Goal: Transaction & Acquisition: Book appointment/travel/reservation

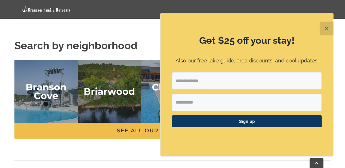
scroll to position [1237, 0]
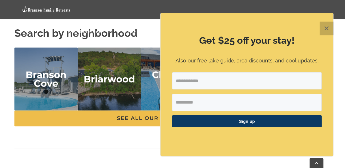
click at [328, 24] on button "✕" at bounding box center [326, 29] width 14 height 14
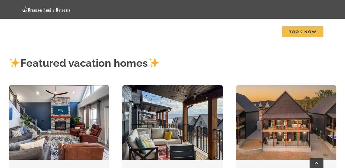
scroll to position [236, 0]
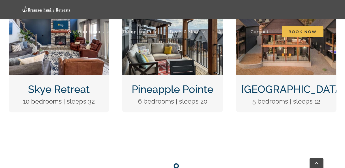
click at [74, 91] on link "Skye Retreat" at bounding box center [59, 89] width 62 height 12
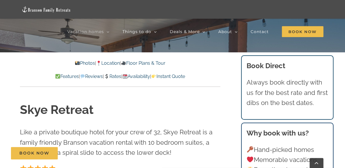
scroll to position [148, 0]
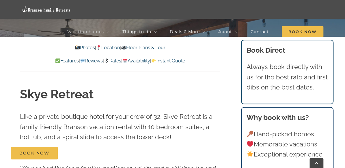
click at [112, 49] on link "Location" at bounding box center [108, 47] width 24 height 5
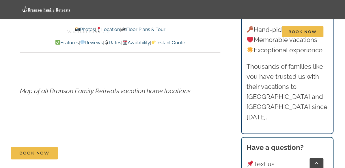
scroll to position [1573, 0]
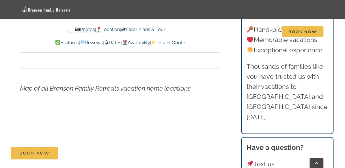
click at [213, 107] on p at bounding box center [120, 151] width 200 height 89
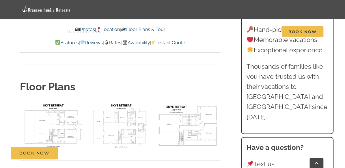
scroll to position [1872, 0]
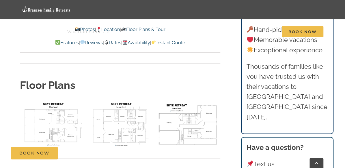
click at [64, 100] on img "floor plan Skye main level" at bounding box center [52, 124] width 65 height 49
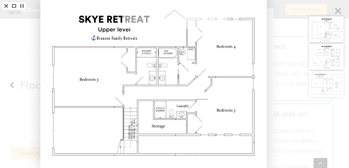
click at [338, 9] on div at bounding box center [328, 84] width 42 height 168
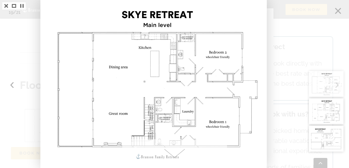
click at [281, 58] on div at bounding box center [174, 84] width 349 height 168
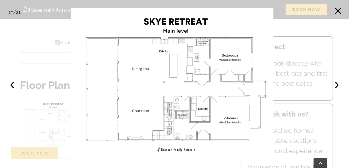
click at [61, 72] on div at bounding box center [174, 84] width 349 height 168
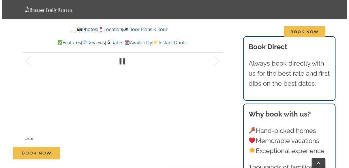
scroll to position [362, 0]
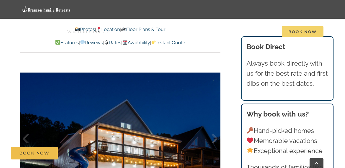
click at [296, 30] on span "Book Now" at bounding box center [302, 31] width 42 height 11
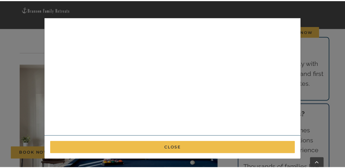
scroll to position [0, 0]
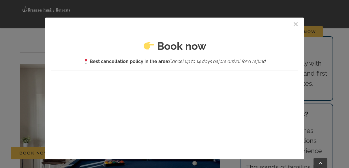
click at [293, 23] on button "×" at bounding box center [295, 24] width 5 height 9
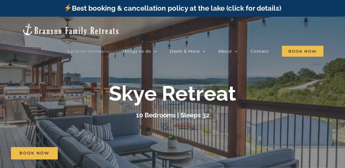
click at [253, 67] on div at bounding box center [172, 101] width 345 height 168
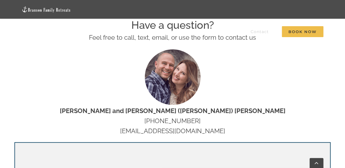
scroll to position [189, 0]
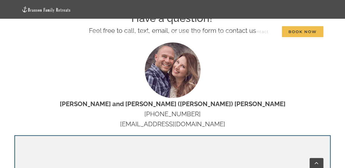
drag, startPoint x: 220, startPoint y: 123, endPoint x: 123, endPoint y: 123, distance: 97.2
click at [123, 123] on p "Nat and Tyann (Marcink) Hammond 417-695-0682 hello@bransonfamilyretreats.com" at bounding box center [172, 114] width 316 height 31
copy p "[EMAIL_ADDRESS][DOMAIN_NAME]"
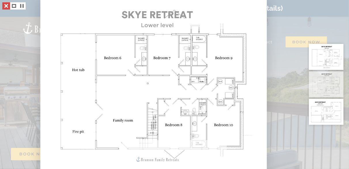
click at [7, 5] on link at bounding box center [6, 5] width 8 height 7
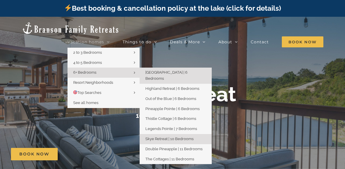
click at [158, 70] on span "[GEOGRAPHIC_DATA] | 6 Bedrooms" at bounding box center [166, 75] width 42 height 10
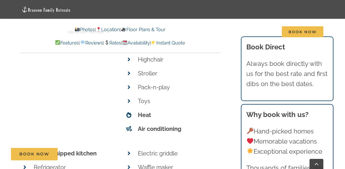
scroll to position [1965, 0]
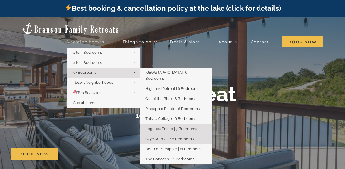
click at [171, 124] on link "Legends Pointe | 7 Bedrooms" at bounding box center [176, 129] width 72 height 10
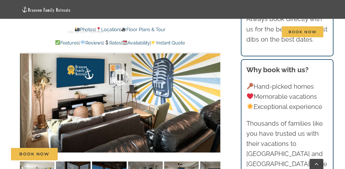
scroll to position [413, 0]
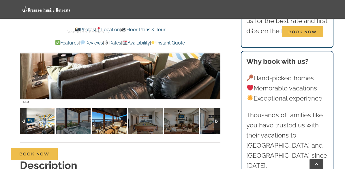
click at [114, 123] on img at bounding box center [109, 121] width 35 height 26
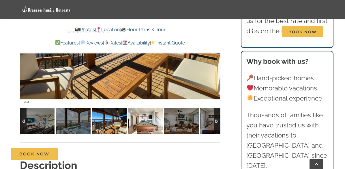
click at [153, 125] on img at bounding box center [145, 121] width 35 height 26
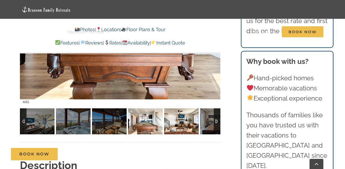
click at [190, 121] on img at bounding box center [181, 121] width 35 height 26
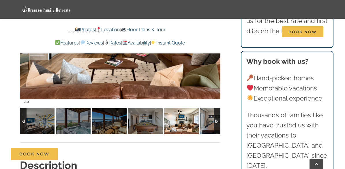
click at [218, 119] on div at bounding box center [217, 121] width 7 height 26
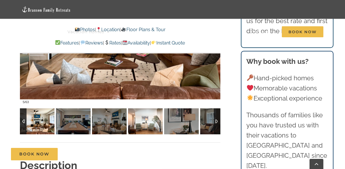
click at [146, 119] on img at bounding box center [145, 121] width 35 height 26
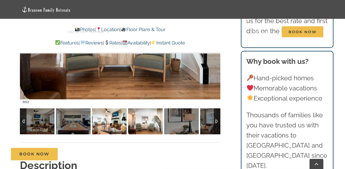
click at [111, 118] on img at bounding box center [109, 121] width 35 height 26
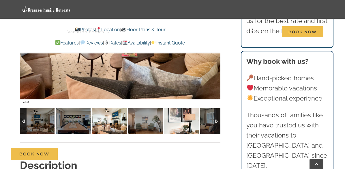
click at [188, 121] on img at bounding box center [181, 121] width 35 height 26
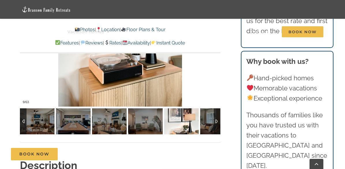
click at [216, 121] on div at bounding box center [217, 121] width 7 height 26
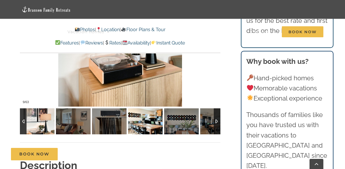
click at [152, 123] on img at bounding box center [145, 121] width 35 height 26
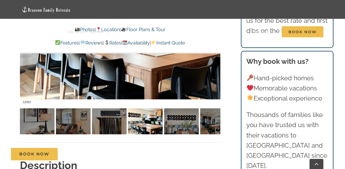
click at [217, 123] on div at bounding box center [217, 121] width 7 height 26
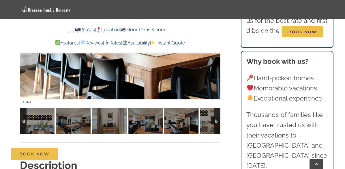
click at [217, 123] on div at bounding box center [217, 121] width 7 height 26
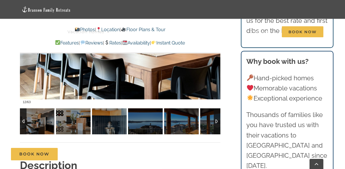
click at [217, 123] on div at bounding box center [217, 121] width 7 height 26
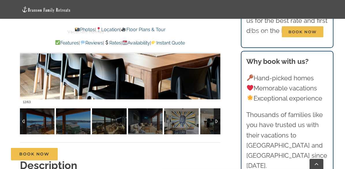
click at [217, 123] on div at bounding box center [217, 121] width 7 height 26
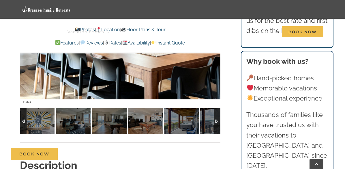
click at [217, 123] on div at bounding box center [217, 121] width 7 height 26
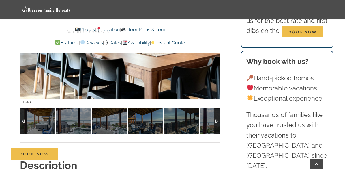
click at [217, 123] on div at bounding box center [217, 121] width 7 height 26
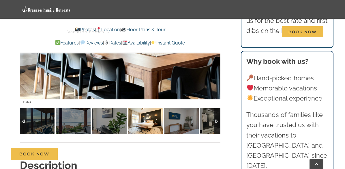
click at [155, 128] on img at bounding box center [145, 121] width 35 height 26
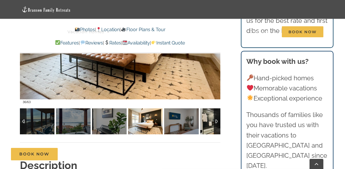
click at [214, 122] on div at bounding box center [217, 121] width 7 height 26
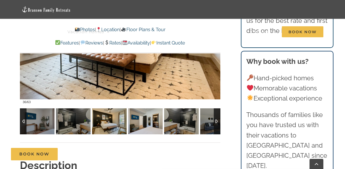
click at [108, 116] on img at bounding box center [109, 121] width 35 height 26
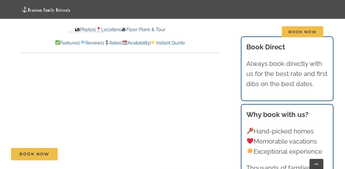
scroll to position [2737, 0]
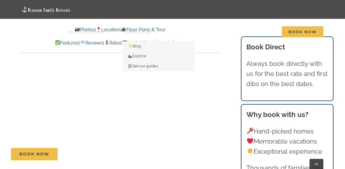
click at [142, 31] on span "Things to do" at bounding box center [137, 32] width 29 height 4
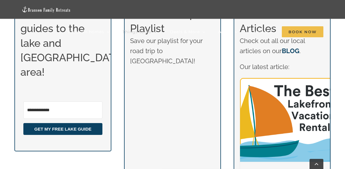
scroll to position [400, 0]
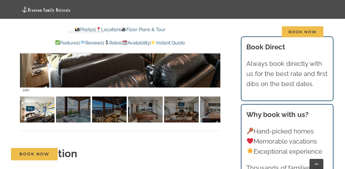
scroll to position [427, 0]
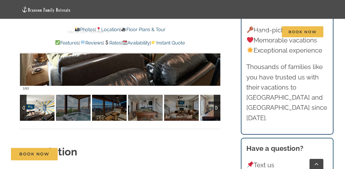
click at [218, 107] on div at bounding box center [217, 108] width 7 height 26
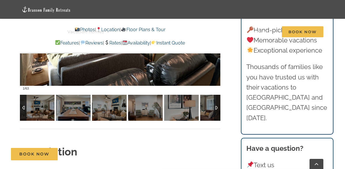
click at [218, 107] on div at bounding box center [217, 108] width 7 height 26
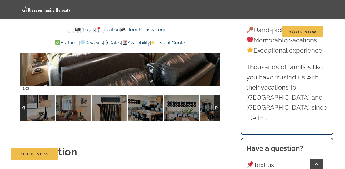
click at [218, 107] on div at bounding box center [217, 108] width 7 height 26
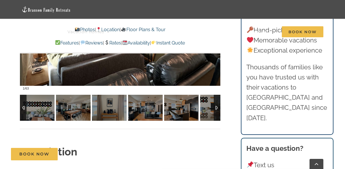
click at [218, 107] on div at bounding box center [217, 108] width 7 height 26
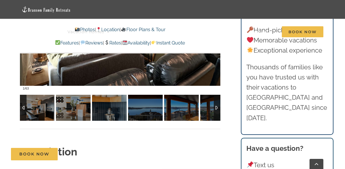
click at [218, 107] on div at bounding box center [217, 108] width 7 height 26
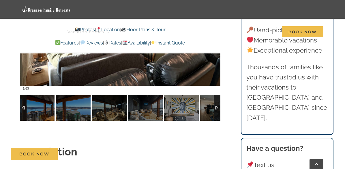
click at [218, 107] on div at bounding box center [217, 108] width 7 height 26
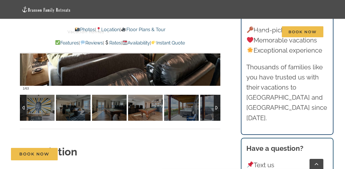
click at [218, 107] on div at bounding box center [217, 108] width 7 height 26
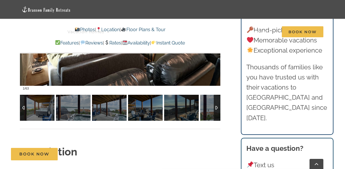
click at [218, 107] on div at bounding box center [217, 108] width 7 height 26
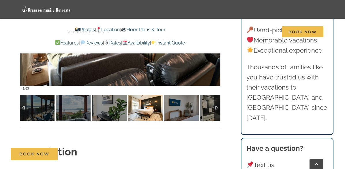
click at [107, 109] on img at bounding box center [109, 108] width 35 height 26
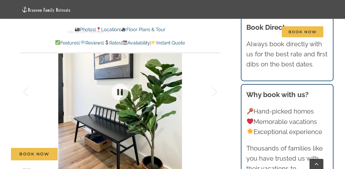
scroll to position [345, 0]
click at [215, 97] on div at bounding box center [209, 92] width 18 height 36
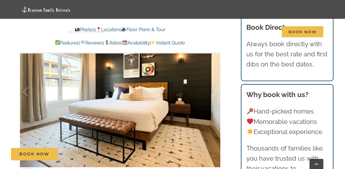
click at [215, 97] on div at bounding box center [209, 92] width 18 height 36
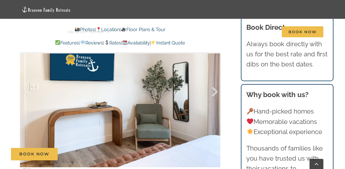
click at [215, 97] on div at bounding box center [209, 92] width 18 height 36
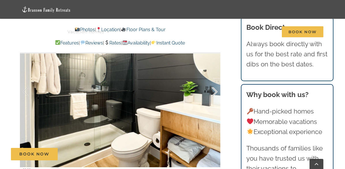
click at [215, 97] on div at bounding box center [209, 92] width 18 height 36
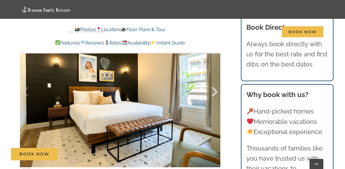
click at [215, 97] on div at bounding box center [209, 92] width 18 height 36
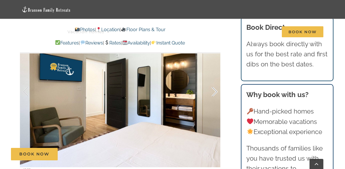
click at [215, 97] on div at bounding box center [209, 92] width 18 height 36
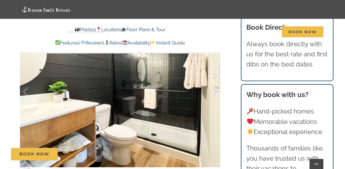
click at [215, 97] on div at bounding box center [209, 92] width 18 height 36
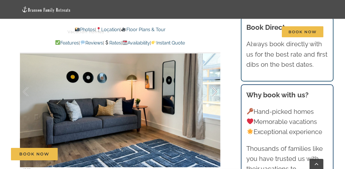
click at [215, 97] on div at bounding box center [209, 92] width 18 height 36
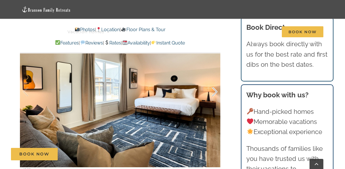
click at [215, 97] on div at bounding box center [209, 92] width 18 height 36
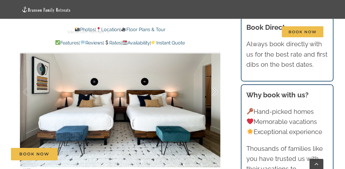
click at [215, 97] on div at bounding box center [209, 92] width 18 height 36
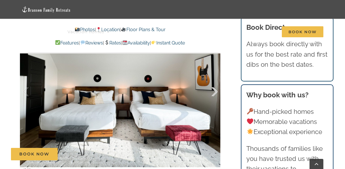
click at [215, 97] on div at bounding box center [209, 92] width 18 height 36
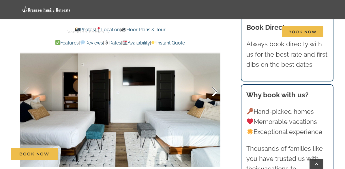
click at [215, 97] on div at bounding box center [209, 92] width 18 height 36
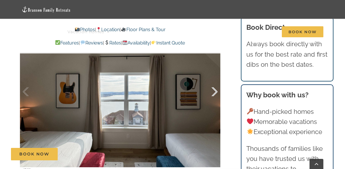
click at [215, 97] on div at bounding box center [209, 92] width 18 height 36
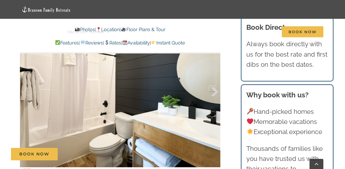
click at [215, 97] on div at bounding box center [209, 92] width 18 height 36
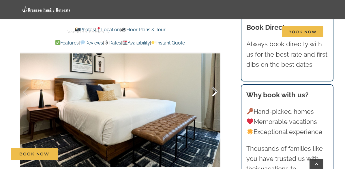
click at [215, 97] on div at bounding box center [209, 92] width 18 height 36
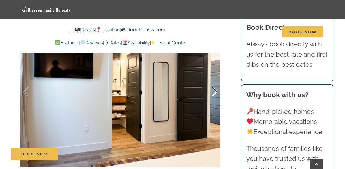
click at [215, 97] on div at bounding box center [209, 92] width 18 height 36
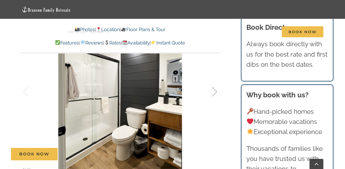
click at [215, 97] on div at bounding box center [209, 92] width 18 height 36
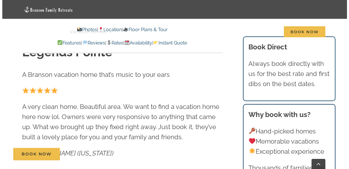
scroll to position [187, 0]
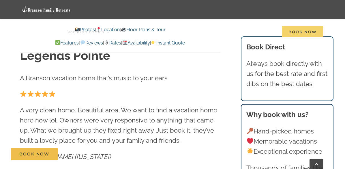
click at [307, 27] on span "Book Now" at bounding box center [303, 31] width 42 height 11
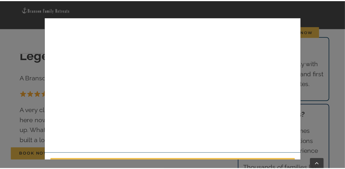
scroll to position [223, 0]
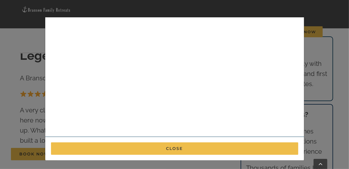
click at [318, 50] on div "× Book now Best cancellation policy in the area : Cancel up to 14 days before a…" at bounding box center [174, 84] width 349 height 169
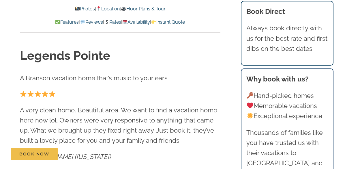
scroll to position [0, 0]
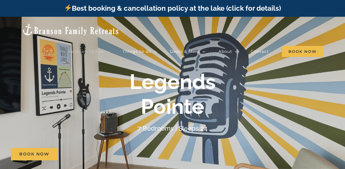
click at [40, 26] on img at bounding box center [71, 29] width 98 height 13
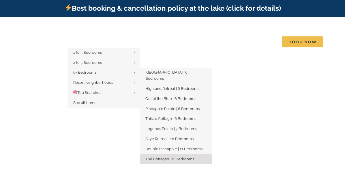
click at [175, 157] on span "The Cottages | 11 Bedrooms" at bounding box center [169, 159] width 49 height 4
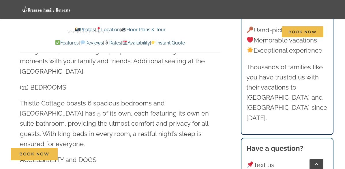
scroll to position [784, 0]
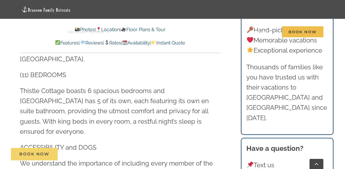
click at [34, 155] on span "Book Now" at bounding box center [34, 153] width 30 height 5
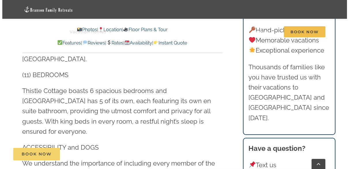
scroll to position [797, 0]
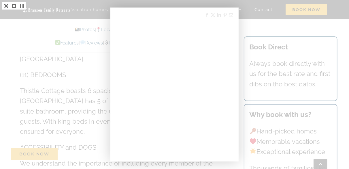
click at [261, 30] on div at bounding box center [174, 84] width 349 height 169
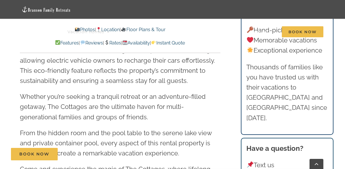
scroll to position [1520, 0]
